Goal: Task Accomplishment & Management: Complete application form

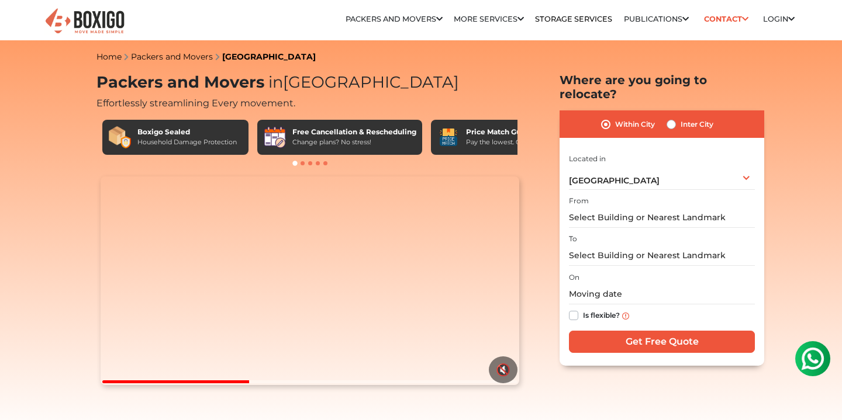
click at [681, 118] on label "Inter City" at bounding box center [697, 125] width 33 height 14
click at [670, 118] on input "Inter City" at bounding box center [671, 124] width 9 height 12
radio input "true"
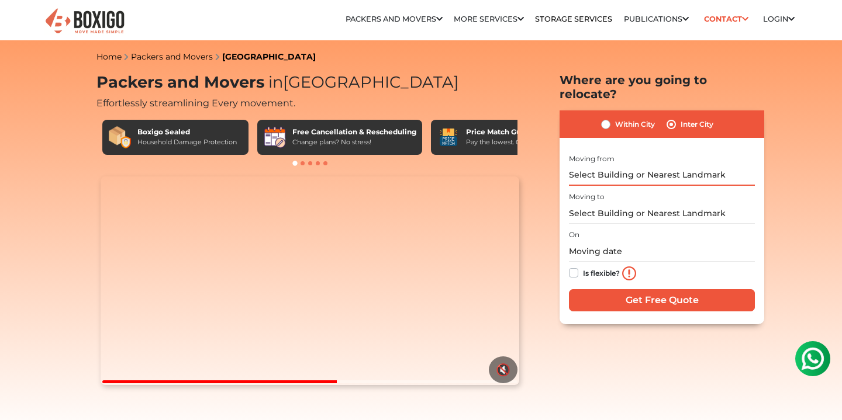
click at [653, 166] on input "text" at bounding box center [662, 176] width 186 height 20
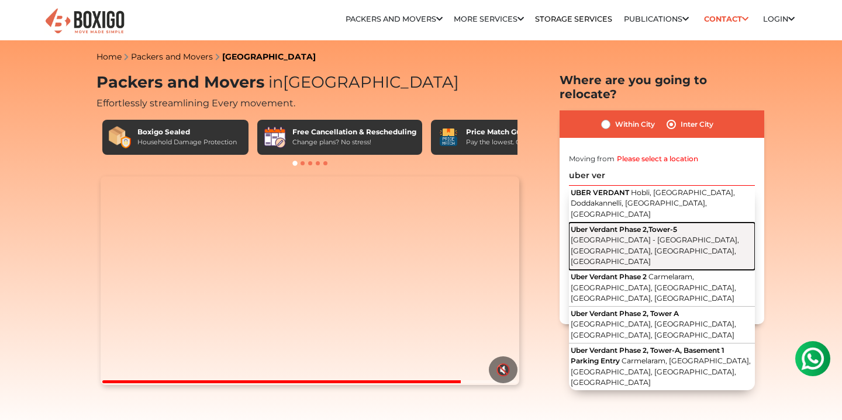
click at [699, 236] on span "[GEOGRAPHIC_DATA] - [GEOGRAPHIC_DATA], [GEOGRAPHIC_DATA], [GEOGRAPHIC_DATA], [G…" at bounding box center [655, 251] width 168 height 30
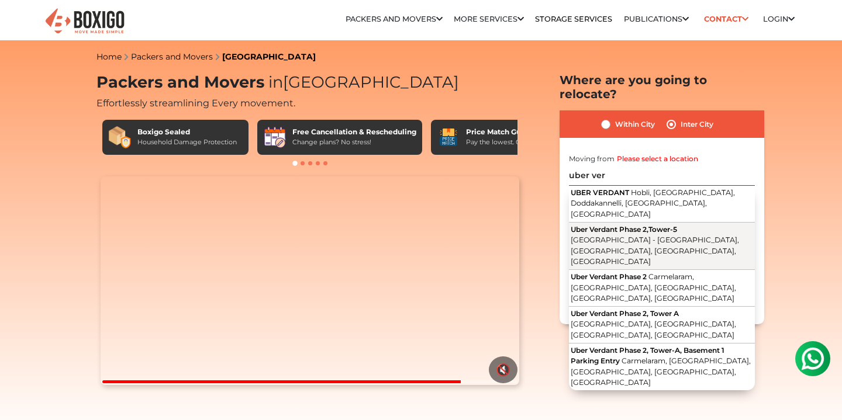
type input "Uber [STREET_ADDRESS]"
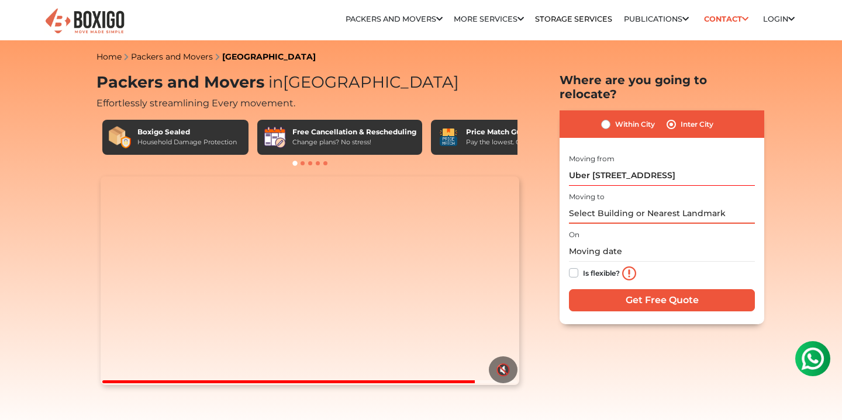
click at [630, 204] on input "text" at bounding box center [662, 214] width 186 height 20
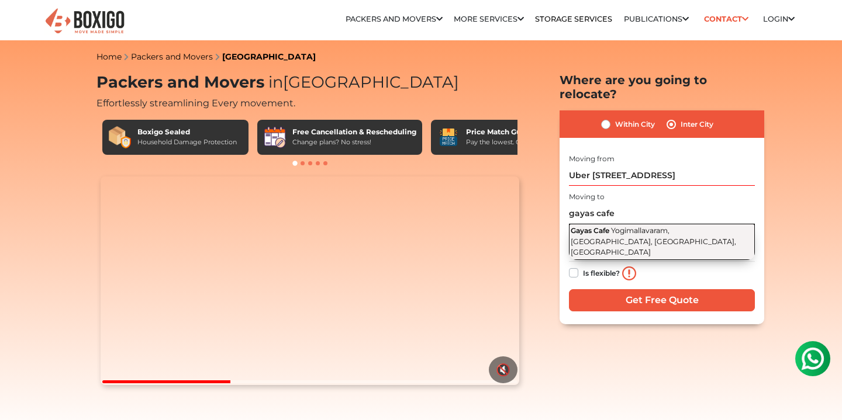
click at [647, 226] on span "Yogimallavaram, [GEOGRAPHIC_DATA], [GEOGRAPHIC_DATA], [GEOGRAPHIC_DATA]" at bounding box center [654, 241] width 166 height 30
type input "Gayas Cafe, [GEOGRAPHIC_DATA], [GEOGRAPHIC_DATA], [GEOGRAPHIC_DATA], [GEOGRAPHI…"
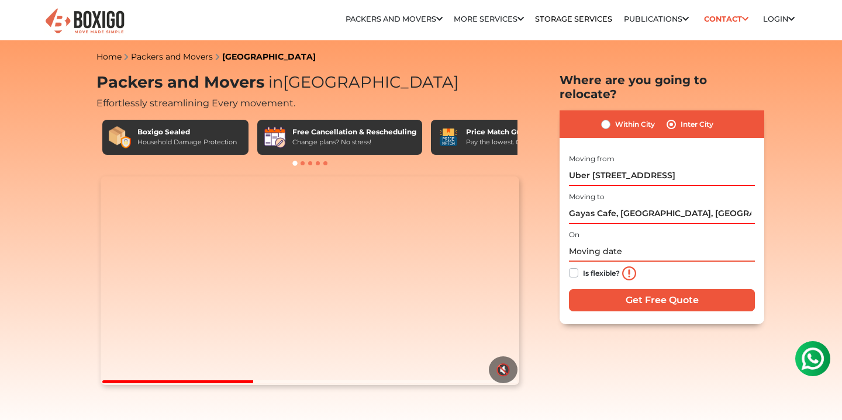
click at [646, 244] on input "text" at bounding box center [662, 252] width 186 height 20
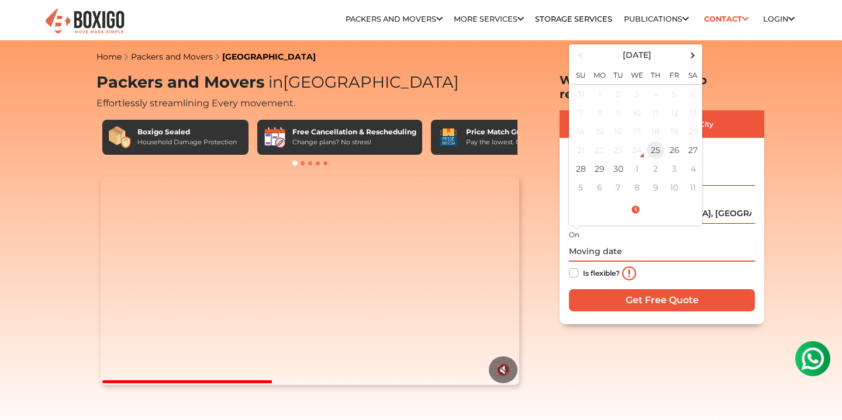
click at [659, 141] on td "25" at bounding box center [655, 150] width 19 height 19
type input "[DATE] 11:06 AM"
click at [713, 262] on div "Is flexible?" at bounding box center [662, 273] width 186 height 23
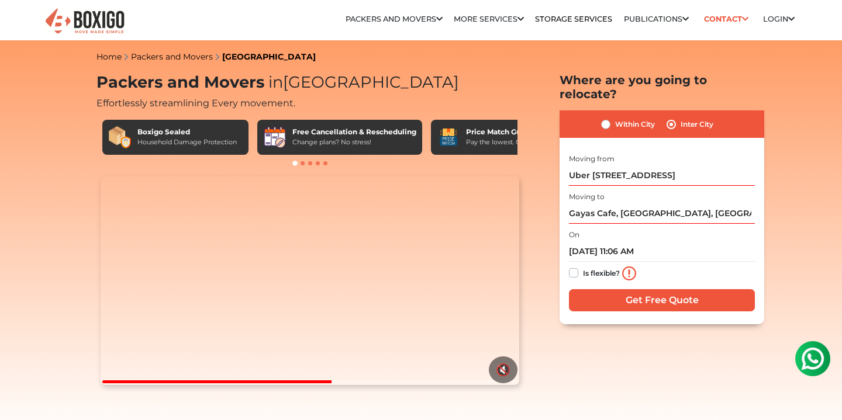
click at [583, 266] on label "Is flexible?" at bounding box center [601, 272] width 37 height 12
click at [574, 266] on input "Is flexible?" at bounding box center [573, 272] width 9 height 12
checkbox input "true"
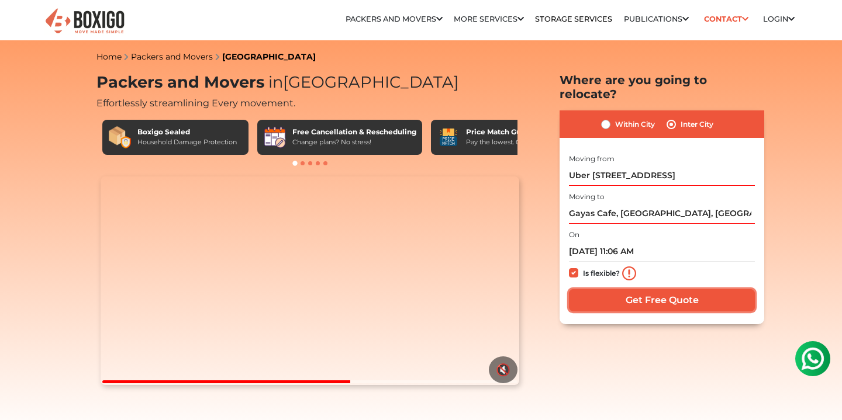
click at [632, 291] on input "Get Free Quote" at bounding box center [662, 300] width 186 height 22
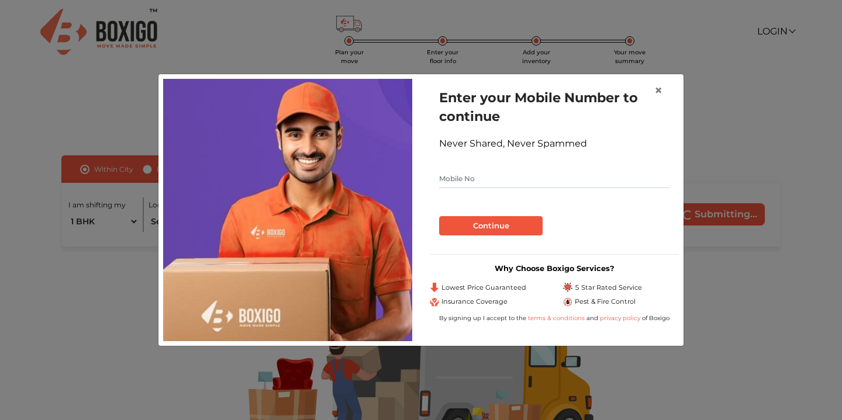
click at [541, 171] on input "text" at bounding box center [554, 179] width 230 height 19
type input "7702170635"
click at [524, 226] on button "Continue" at bounding box center [491, 226] width 104 height 20
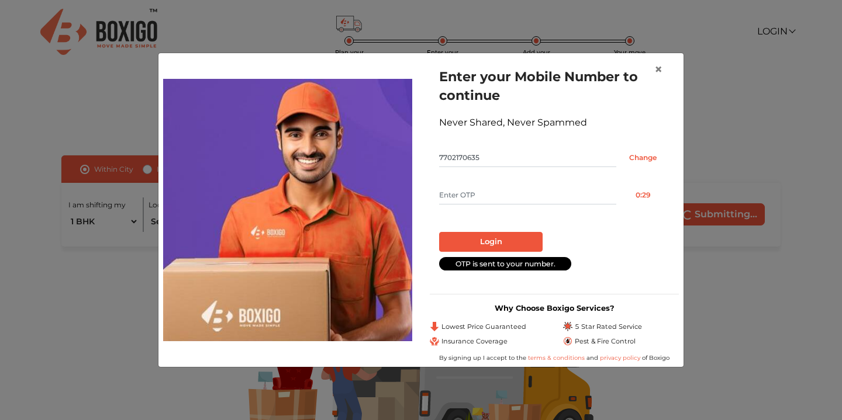
click at [556, 198] on input "text" at bounding box center [527, 195] width 177 height 19
type input "9937"
click at [518, 239] on button "Login" at bounding box center [491, 242] width 104 height 20
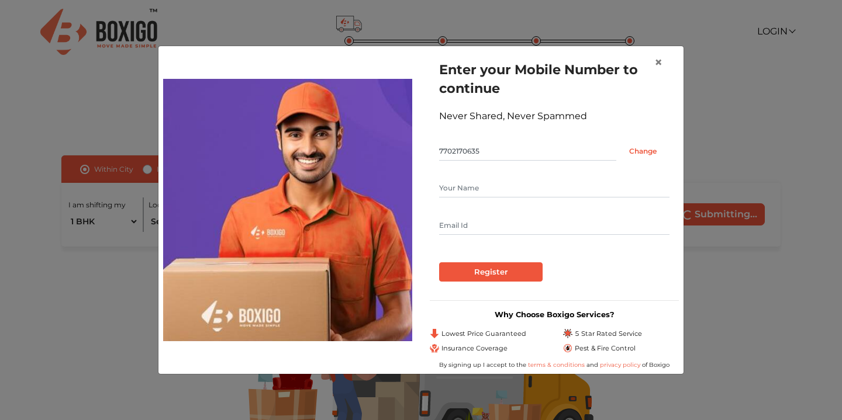
click at [495, 200] on div at bounding box center [554, 207] width 230 height 56
click at [495, 191] on input "text" at bounding box center [554, 188] width 230 height 19
type input "rakesh"
type input "bgrakeshux@gmail.com"
click at [498, 268] on input "Register" at bounding box center [491, 273] width 104 height 20
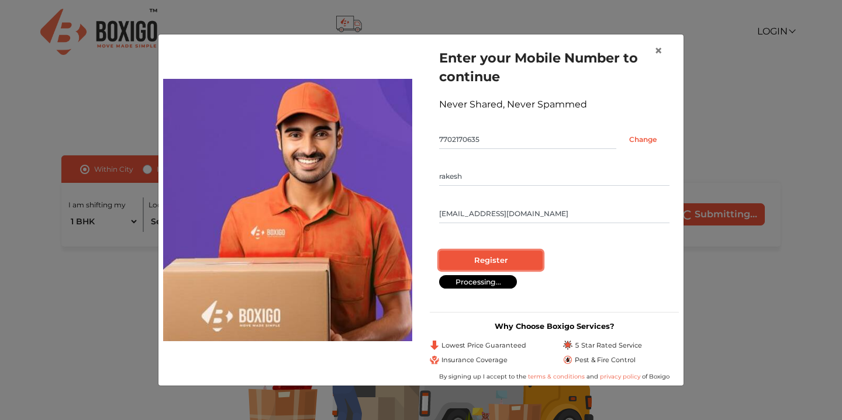
radio input "false"
radio input "true"
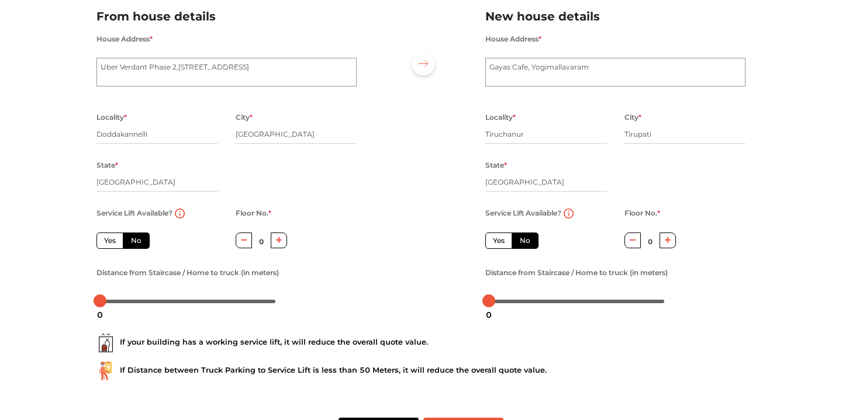
scroll to position [114, 0]
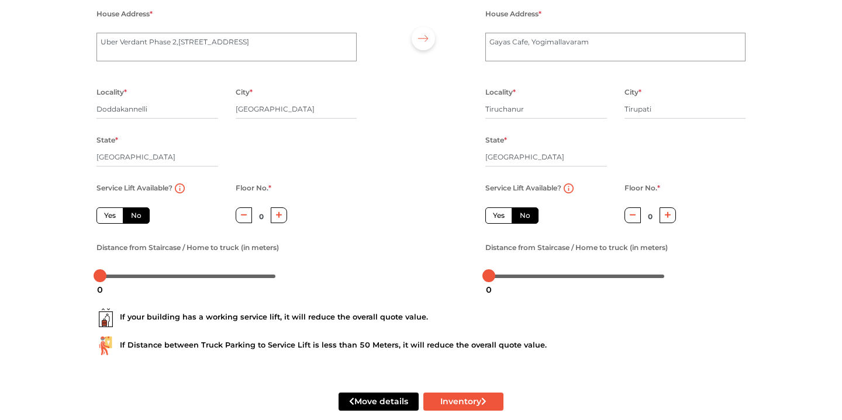
click at [288, 221] on div "Floor No. * 0" at bounding box center [262, 210] width 70 height 59
click at [277, 219] on icon "button" at bounding box center [279, 215] width 6 height 7
type input "1"
click at [115, 226] on div "Service Lift Available? Yes No" at bounding box center [157, 210] width 139 height 59
click at [114, 220] on label "Yes" at bounding box center [109, 216] width 27 height 16
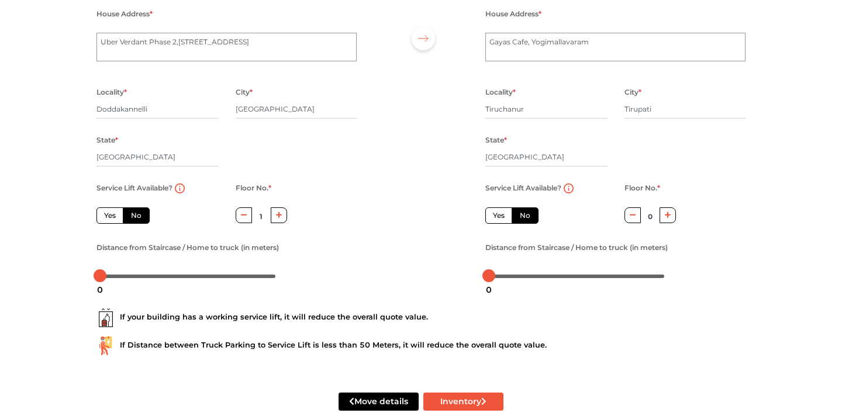
click at [112, 218] on input "Yes" at bounding box center [108, 215] width 8 height 8
radio input "true"
type input "0"
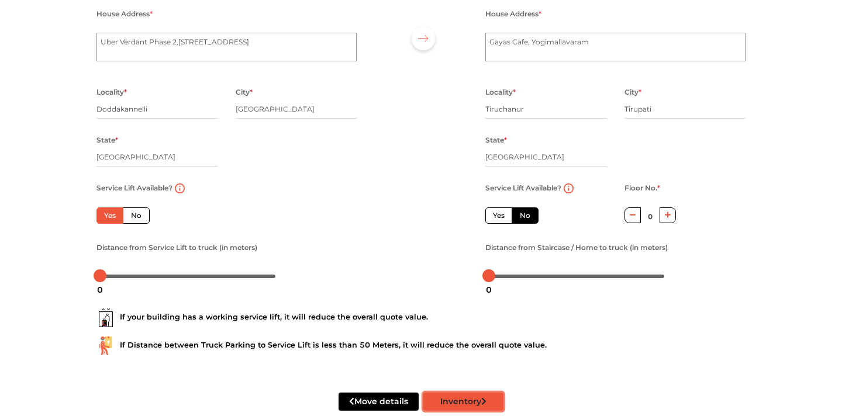
click at [470, 410] on button "Inventory" at bounding box center [463, 402] width 80 height 18
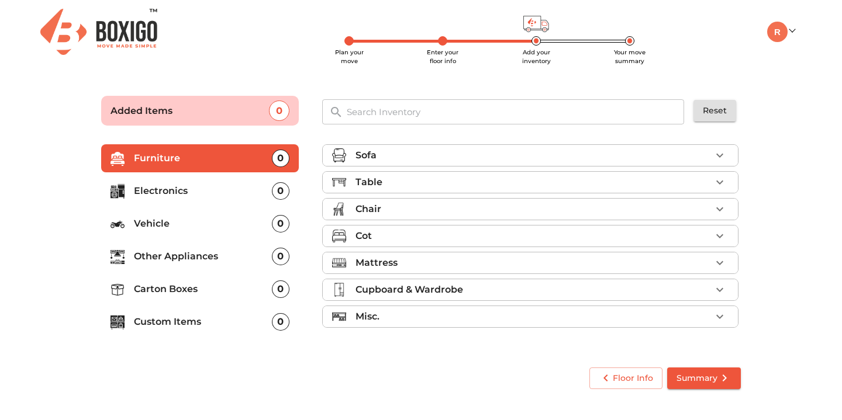
click at [203, 256] on p "Other Appliances" at bounding box center [203, 257] width 138 height 14
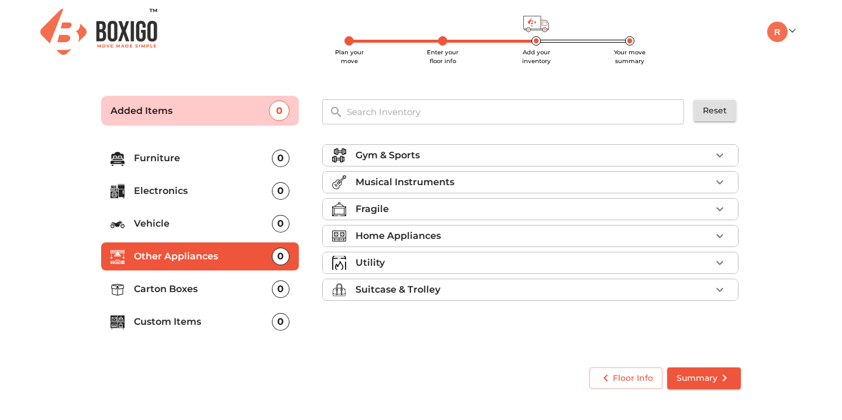
click at [399, 238] on p "Home Appliances" at bounding box center [398, 236] width 85 height 14
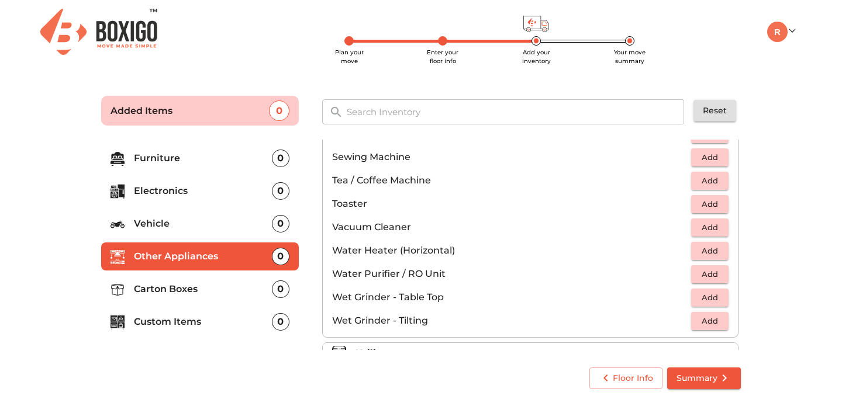
scroll to position [812, 0]
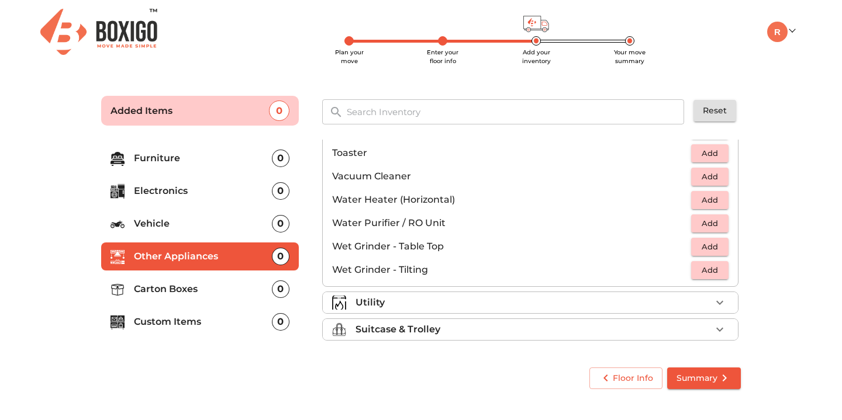
click at [429, 297] on div "Utility" at bounding box center [534, 303] width 356 height 14
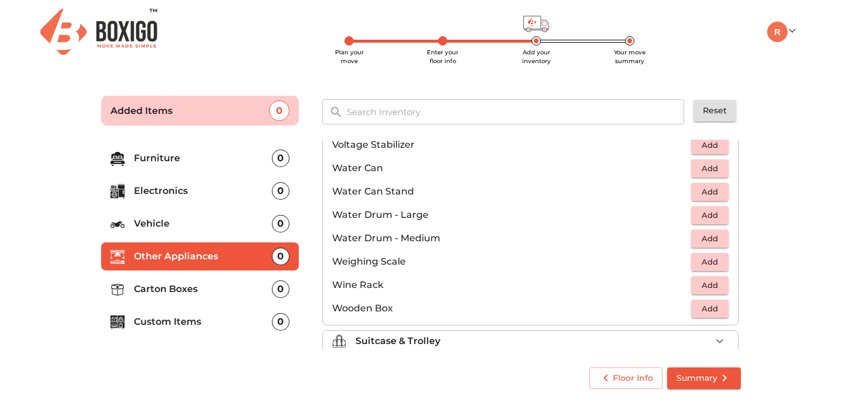
scroll to position [883, 0]
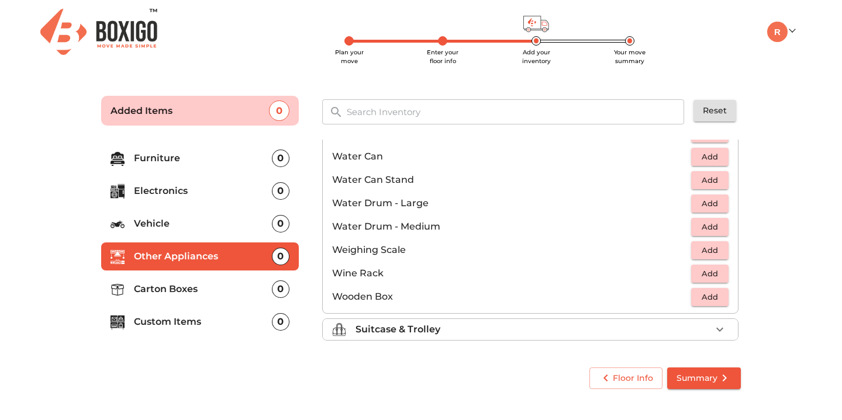
click at [189, 191] on p "Electronics" at bounding box center [203, 191] width 138 height 14
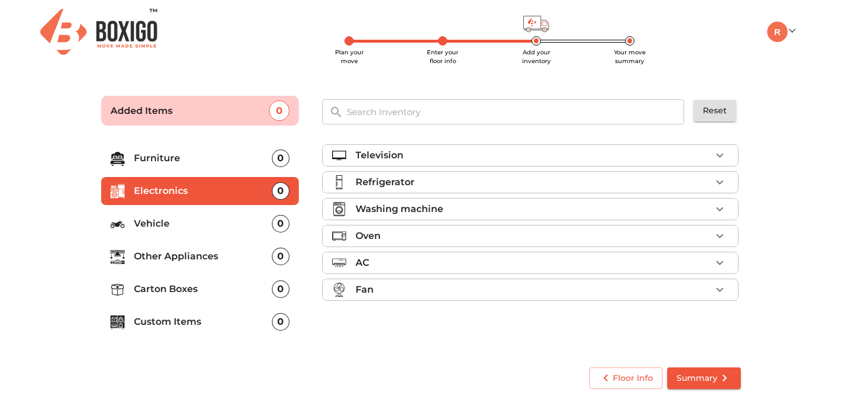
scroll to position [0, 0]
click at [402, 213] on p "Washing machine" at bounding box center [400, 209] width 88 height 14
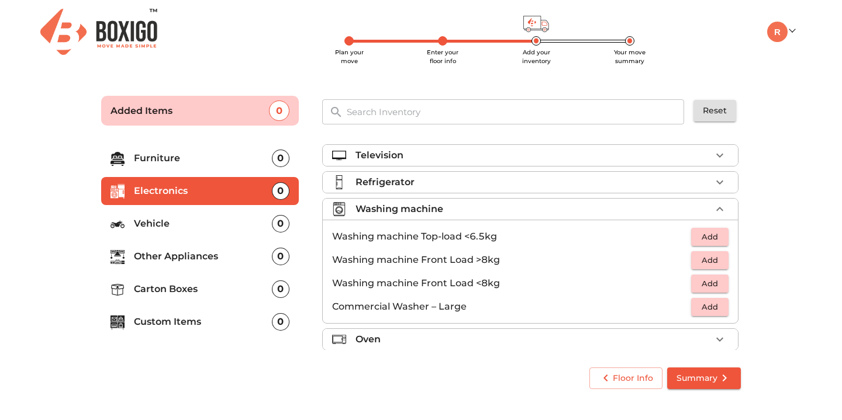
click at [407, 236] on p "Washing machine Top-load <6.5kg" at bounding box center [511, 237] width 359 height 14
click at [711, 238] on span "Add" at bounding box center [710, 236] width 26 height 13
click at [709, 377] on span "Summary" at bounding box center [704, 378] width 55 height 15
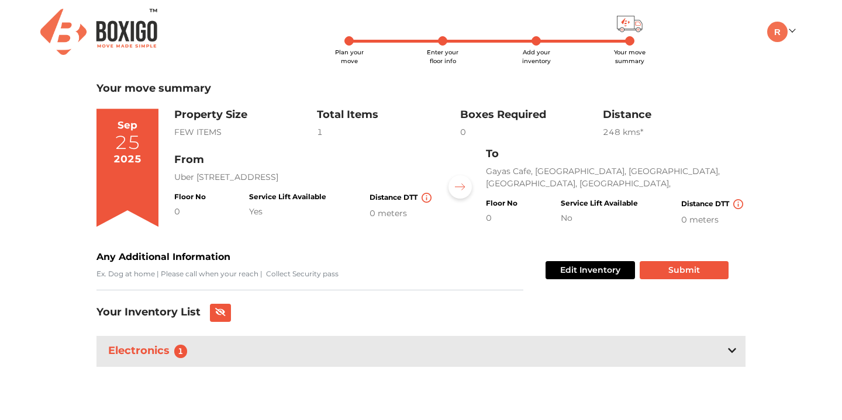
click at [785, 250] on div "Plan your move Enter your floor info Add your inventory Your move summary My Mo…" at bounding box center [421, 204] width 842 height 409
click at [692, 294] on div "Your move summary Sep 25 2025 Property Size FEW ITEMS Total Items 1 Boxes Requi…" at bounding box center [420, 245] width 649 height 326
click at [687, 271] on button "Submit" at bounding box center [684, 270] width 89 height 18
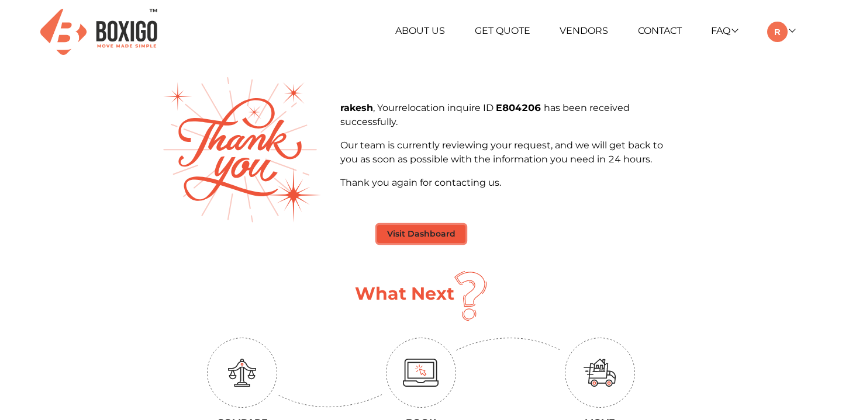
click at [436, 236] on button "Visit Dashboard" at bounding box center [421, 234] width 88 height 18
